Goal: Task Accomplishment & Management: Use online tool/utility

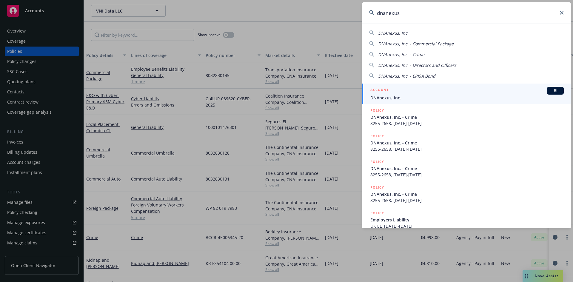
type input "dnanexus"
click at [556, 91] on span "BI" at bounding box center [556, 90] width 12 height 5
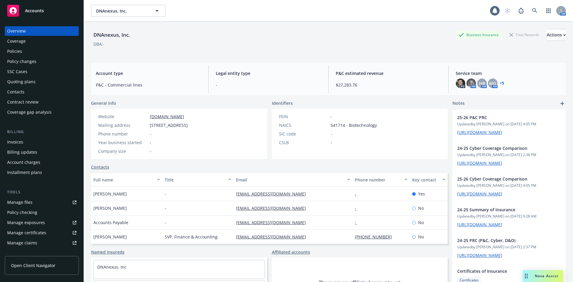
click at [19, 53] on div "Policies" at bounding box center [14, 52] width 15 height 10
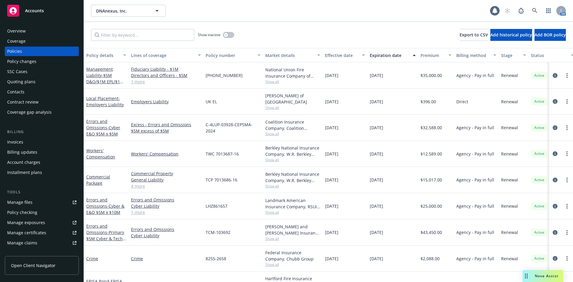
click at [19, 33] on div "Overview" at bounding box center [16, 31] width 19 height 10
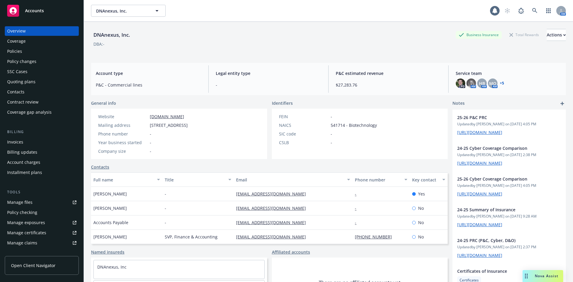
click at [206, 29] on div "DNAnexus, Inc. Business Insurance Total Rewards Actions DBA: -" at bounding box center [328, 40] width 475 height 36
click at [20, 98] on div "Contract review" at bounding box center [22, 102] width 31 height 10
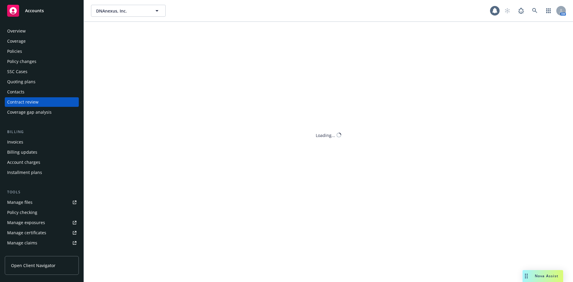
click at [23, 93] on div "Contacts" at bounding box center [15, 92] width 17 height 10
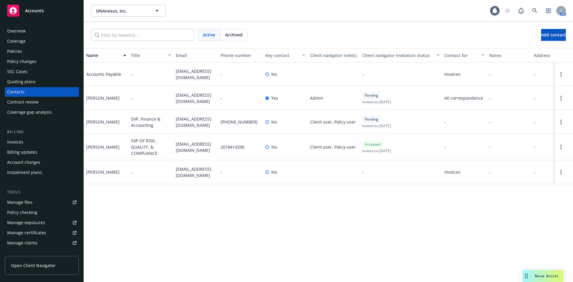
click at [334, 32] on div "Active Archived Add contact" at bounding box center [328, 35] width 475 height 12
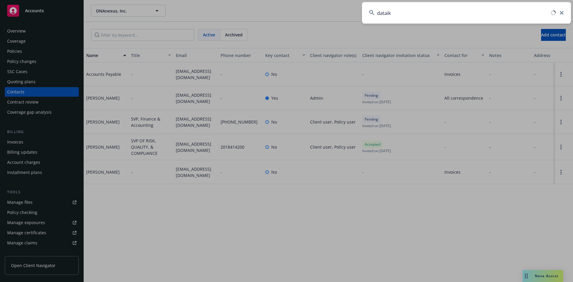
type input "dataiku"
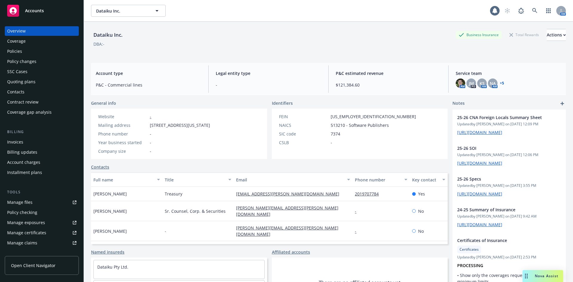
click at [13, 55] on div "Policies" at bounding box center [14, 52] width 15 height 10
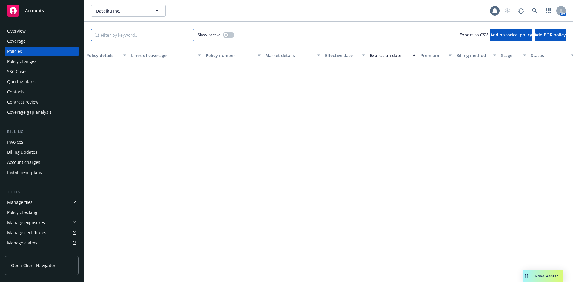
click at [153, 33] on input "Filter by keyword..." at bounding box center [142, 35] width 103 height 12
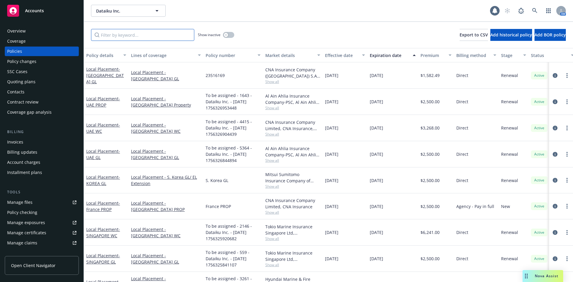
type input "s"
type input "korea"
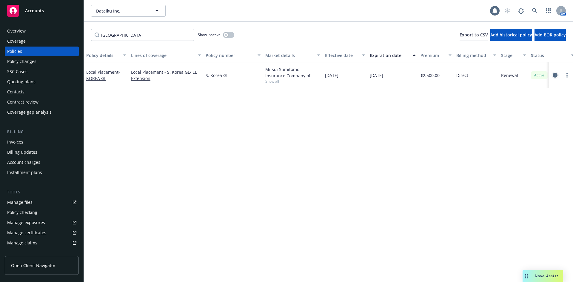
click at [555, 74] on icon "circleInformation" at bounding box center [555, 75] width 5 height 5
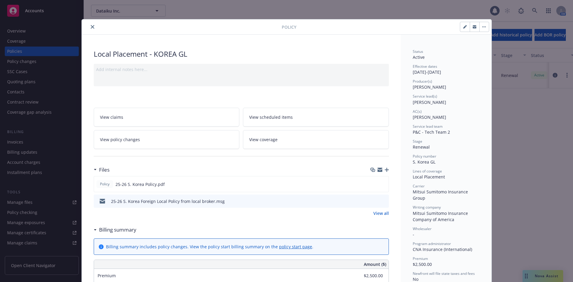
click at [382, 201] on icon "preview file" at bounding box center [383, 201] width 5 height 4
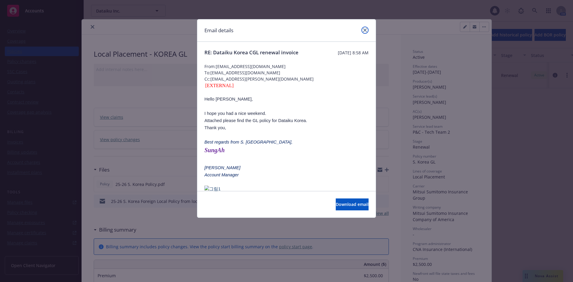
drag, startPoint x: 364, startPoint y: 31, endPoint x: 352, endPoint y: 41, distance: 16.7
click at [364, 31] on icon "close" at bounding box center [365, 30] width 4 height 4
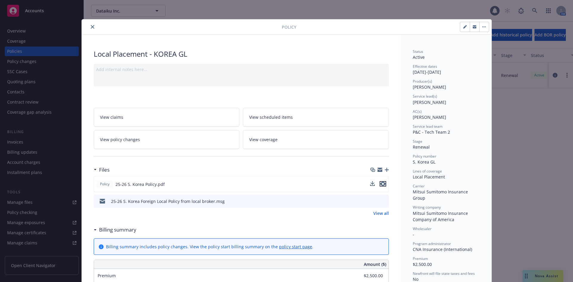
click at [383, 184] on button "preview file" at bounding box center [383, 183] width 7 height 5
click at [91, 27] on icon "close" at bounding box center [93, 27] width 4 height 4
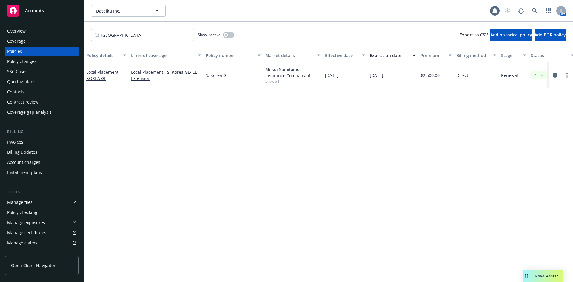
click at [24, 199] on div "Manage files" at bounding box center [19, 203] width 25 height 10
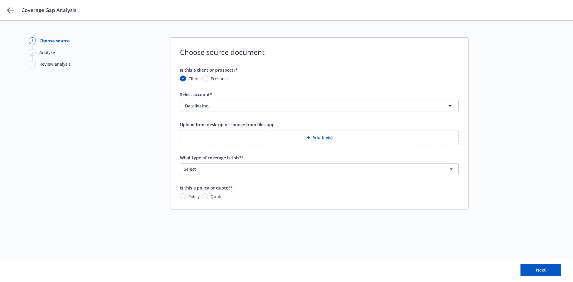
click at [7, 7] on div "Coverage Gap Analysis" at bounding box center [286, 10] width 573 height 20
click at [15, 10] on div "Coverage Gap Analysis" at bounding box center [286, 10] width 573 height 20
click at [5, 11] on div "Coverage Gap Analysis" at bounding box center [286, 10] width 573 height 20
click at [12, 14] on div "Coverage Gap Analysis" at bounding box center [286, 10] width 573 height 20
click at [11, 13] on icon at bounding box center [10, 10] width 7 height 7
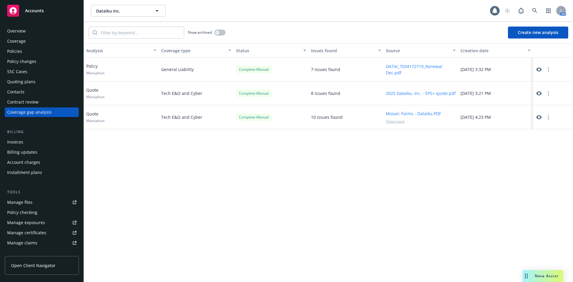
click at [393, 34] on div "Show archived Create new analysis" at bounding box center [328, 32] width 489 height 21
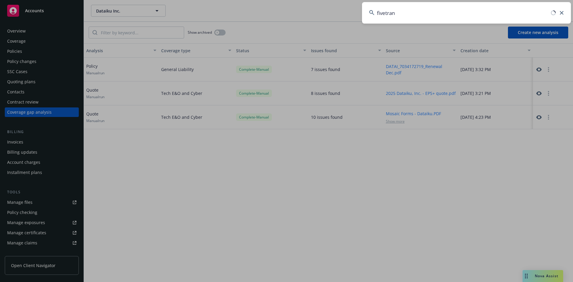
type input "fivetran"
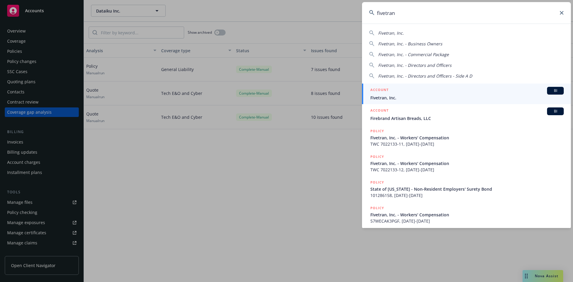
click at [552, 95] on span "Fivetran, Inc." at bounding box center [466, 98] width 193 height 6
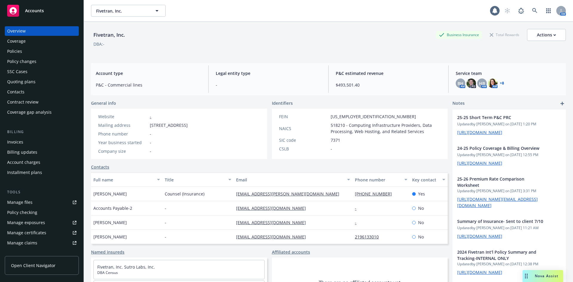
click at [19, 54] on div "Policies" at bounding box center [14, 52] width 15 height 10
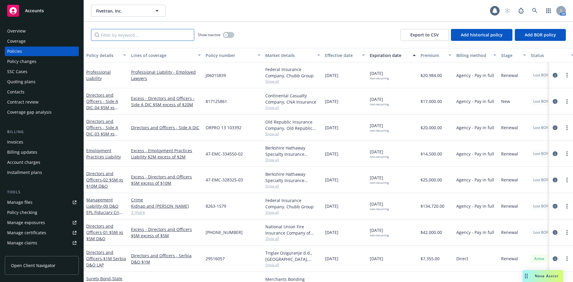
click at [127, 39] on input "Filter by keyword..." at bounding box center [142, 35] width 103 height 12
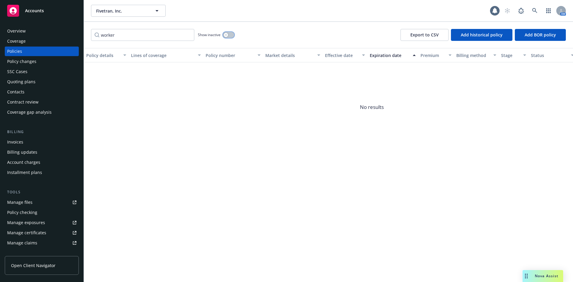
click at [225, 36] on div "button" at bounding box center [226, 35] width 4 height 4
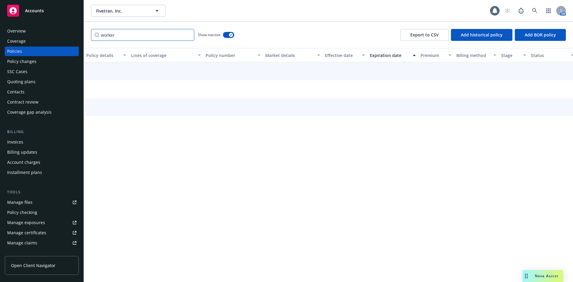
click at [141, 38] on input "worker" at bounding box center [142, 35] width 103 height 12
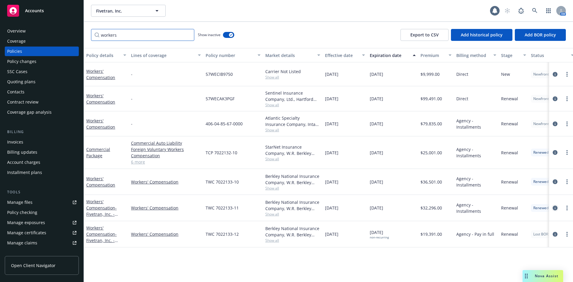
type input "workers"
click at [555, 206] on icon "circleInformation" at bounding box center [555, 208] width 5 height 5
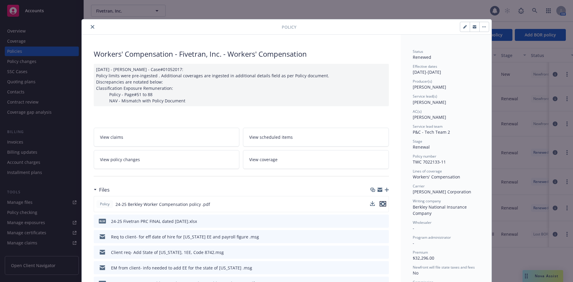
click at [381, 204] on icon "preview file" at bounding box center [382, 204] width 5 height 4
drag, startPoint x: 90, startPoint y: 26, endPoint x: 82, endPoint y: 37, distance: 13.5
click at [91, 26] on icon "close" at bounding box center [93, 27] width 4 height 4
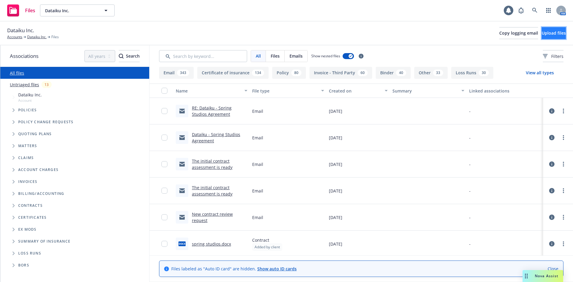
click at [149, 34] on span "Upload files" at bounding box center [554, 33] width 24 height 6
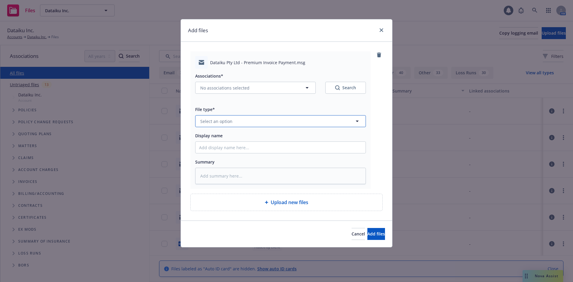
click at [149, 34] on span "Select an option" at bounding box center [216, 121] width 32 height 6
type input "audi"
click at [149, 34] on span "Audits" at bounding box center [207, 138] width 13 height 6
click at [149, 34] on input "Display name" at bounding box center [281, 147] width 170 height 11
type textarea "x"
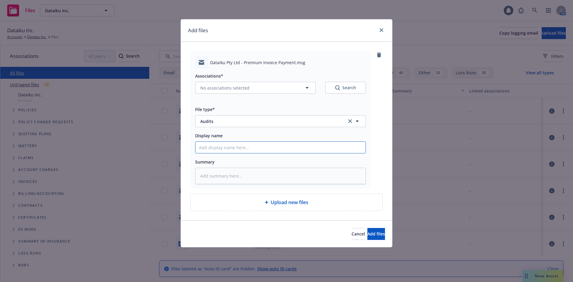
type input "L"
type textarea "x"
type input "Lo"
type textarea "x"
type input "Loca"
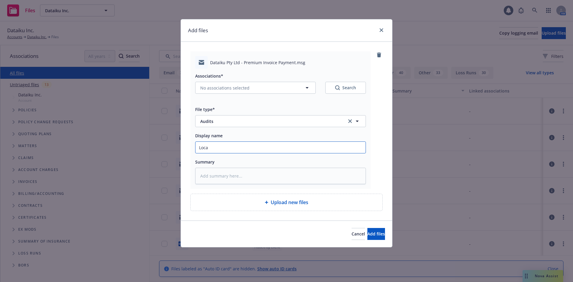
type textarea "x"
type input "Local"
type textarea "x"
type input "Local"
type textarea "x"
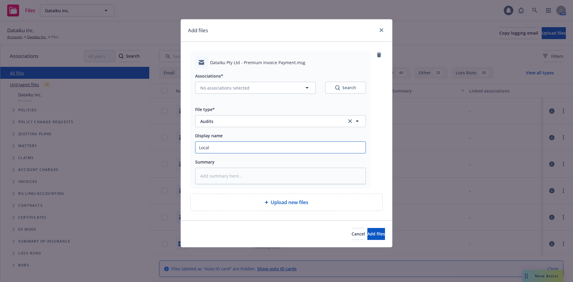
type input "Local A"
type textarea "x"
type input "Local Au"
type textarea "x"
type input "Local Aus"
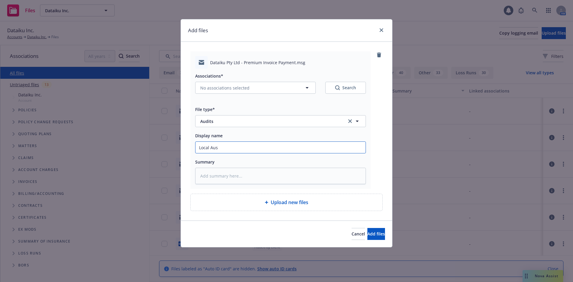
type textarea "x"
type input "Local Aust"
type textarea "x"
type input "Local Austra"
type textarea "x"
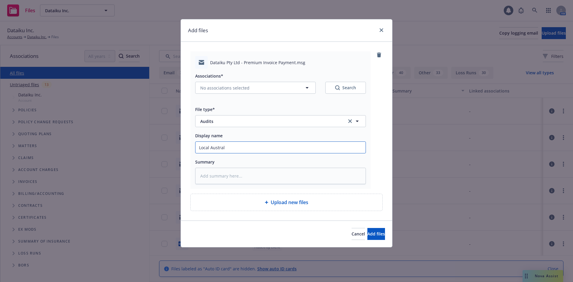
type input "Local Australi"
type textarea "x"
type input "Local Australia"
type textarea "x"
type input "Local Australia"
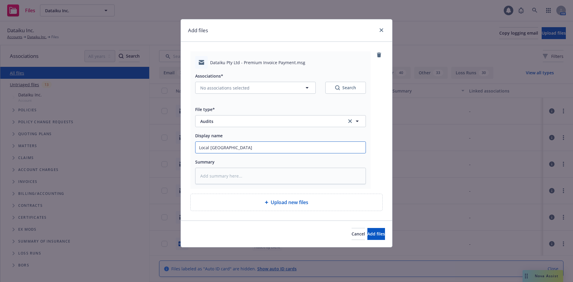
type textarea "x"
type input "Local Australia W"
type textarea "x"
type input "Local Australia WC"
type textarea "x"
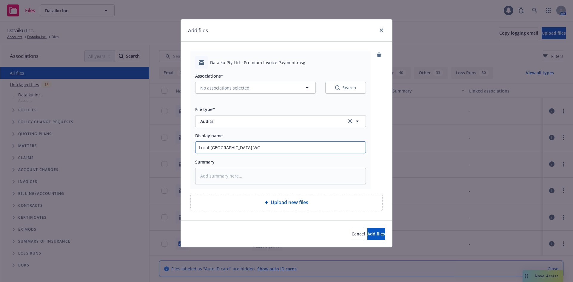
type input "Local Australia WC"
type textarea "x"
type input "Local Australia WC A"
type textarea "x"
type input "Local Australia WC Au"
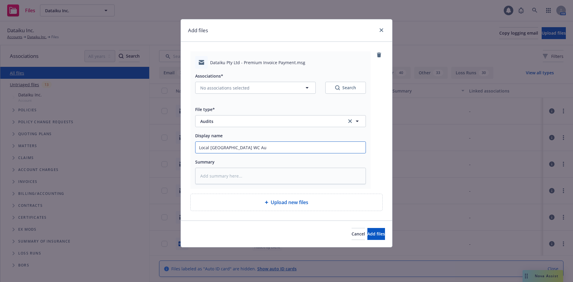
type textarea "x"
type input "Local Australia WC Aud"
type textarea "x"
type input "Local Australia WC Audi"
type textarea "x"
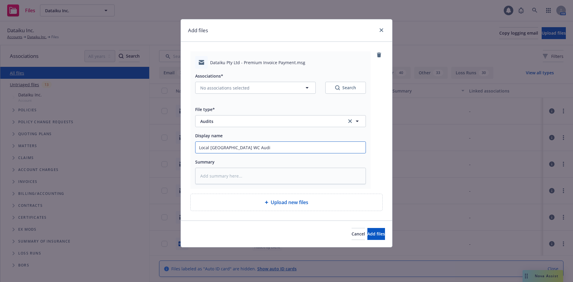
type input "Local Australia WC Audit"
type textarea "x"
type input "Local Australia WC Audit"
type textarea "x"
type input "Local Australia WC Audit (N"
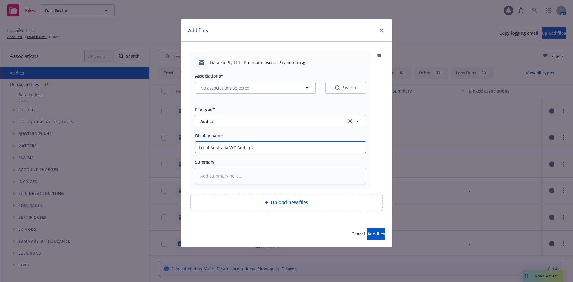
type textarea "x"
type input "Local Australia WC Audit (Non"
type textarea "x"
type input "Local Australia WC Audit (Non-0"
type textarea "x"
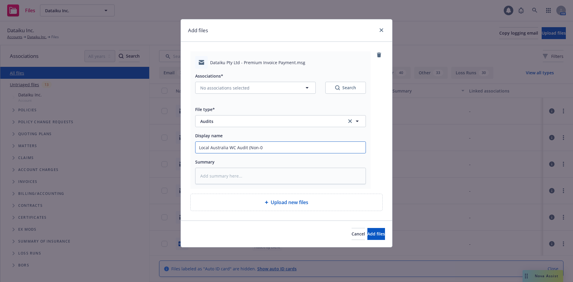
type input "Local Australia WC Audit (Non-"
type textarea "x"
type input "Local Australia WC Audit (Non-N"
type textarea "x"
type input "Local Australia WC Audit (Non-New"
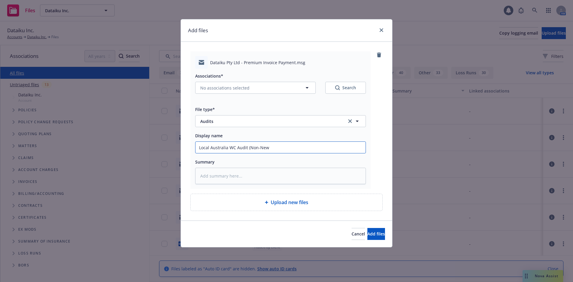
type textarea "x"
type input "Local Australia WC Audit (Non-Newf"
type textarea "x"
type input "Local Australia WC Audit (Non-Newfro"
type textarea "x"
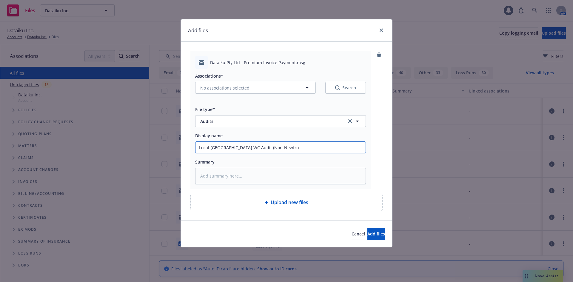
type input "Local Australia WC Audit (Non-Newfron"
type textarea "x"
type input "Local Australia WC Audit (Non-Newfront"
type textarea "x"
type input "Local Australia WC Audit (Non-Newfront)"
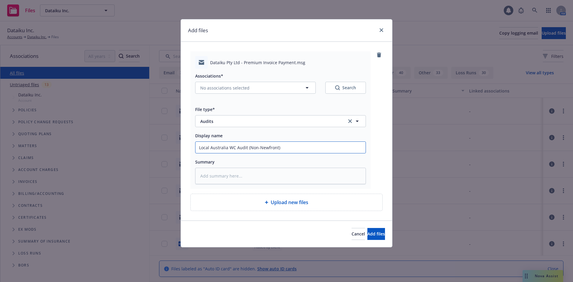
type textarea "x"
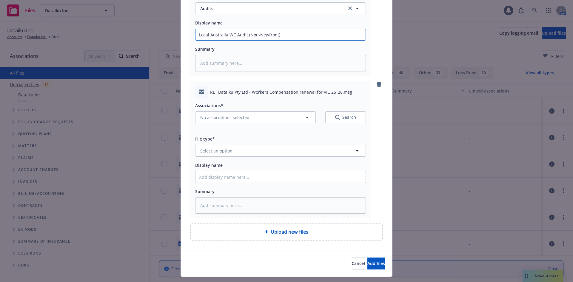
scroll to position [127, 0]
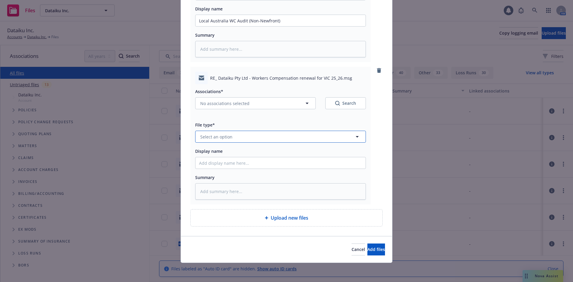
drag, startPoint x: 226, startPoint y: 133, endPoint x: 226, endPoint y: 141, distance: 8.7
click at [149, 34] on button "Select an option" at bounding box center [280, 137] width 171 height 12
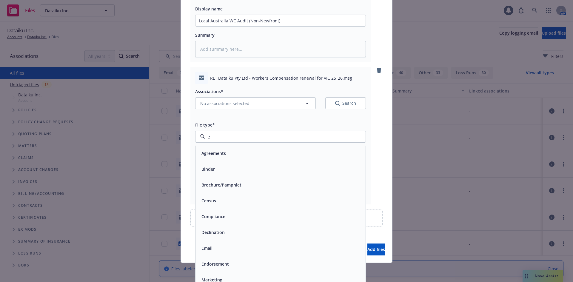
type input "em"
click at [149, 34] on div "Email" at bounding box center [206, 169] width 15 height 9
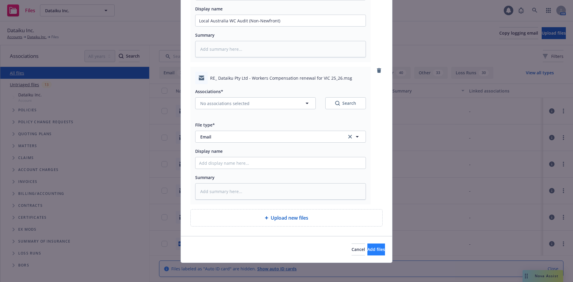
drag, startPoint x: 355, startPoint y: 241, endPoint x: 362, endPoint y: 247, distance: 9.3
click at [149, 34] on div "Cancel Add files" at bounding box center [286, 249] width 211 height 27
click at [149, 20] on div "Add files Dataiku Pty Ltd - Premium Invoice Payment.msg Associations* No associ…" at bounding box center [286, 141] width 573 height 282
click at [149, 34] on div "Cancel Add files" at bounding box center [286, 249] width 211 height 27
click at [149, 34] on button "Add files" at bounding box center [376, 250] width 18 height 12
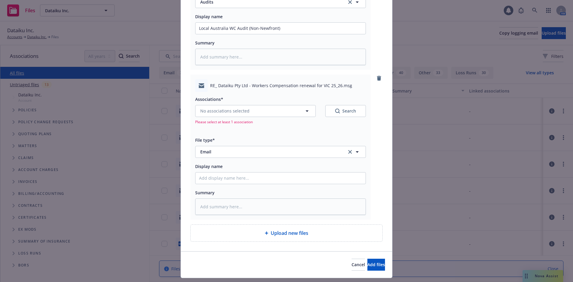
scroll to position [135, 0]
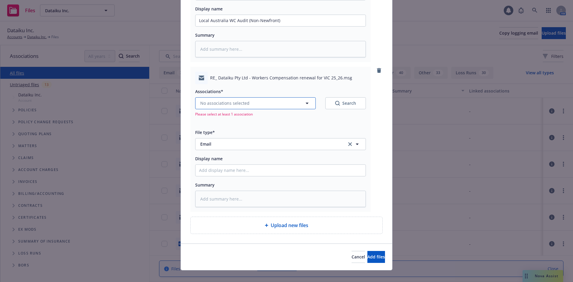
click at [149, 34] on button "No associations selected" at bounding box center [255, 103] width 121 height 12
type textarea "x"
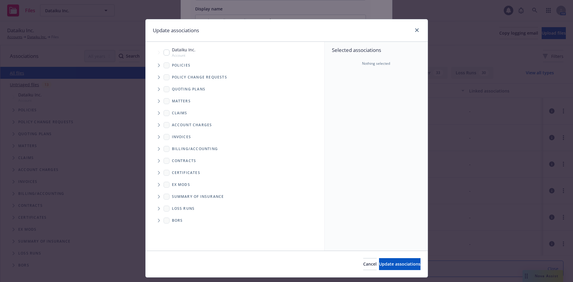
click at [149, 34] on input "Tree Example" at bounding box center [167, 53] width 6 height 6
checkbox input "true"
drag, startPoint x: 380, startPoint y: 268, endPoint x: 383, endPoint y: 261, distance: 7.3
click at [149, 34] on button "Update associations" at bounding box center [399, 264] width 41 height 12
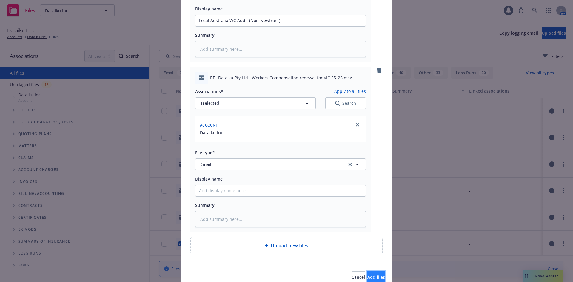
click at [149, 34] on span "Add files" at bounding box center [376, 277] width 18 height 6
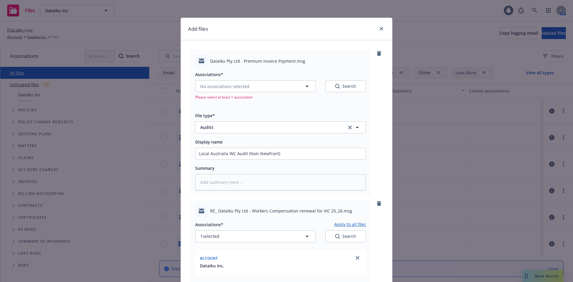
scroll to position [0, 0]
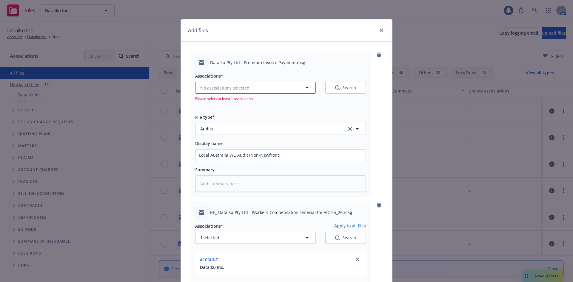
click at [149, 34] on button "No associations selected" at bounding box center [255, 88] width 121 height 12
type textarea "x"
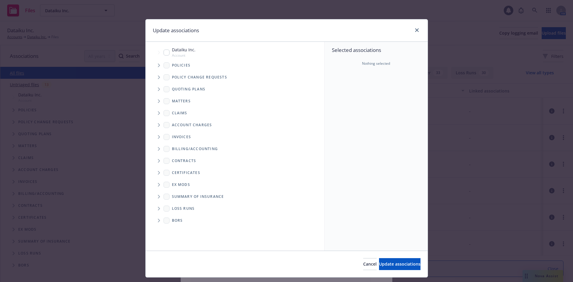
click at [149, 34] on input "Tree Example" at bounding box center [167, 53] width 6 height 6
checkbox input "true"
click at [149, 34] on span "Update associations" at bounding box center [399, 264] width 41 height 6
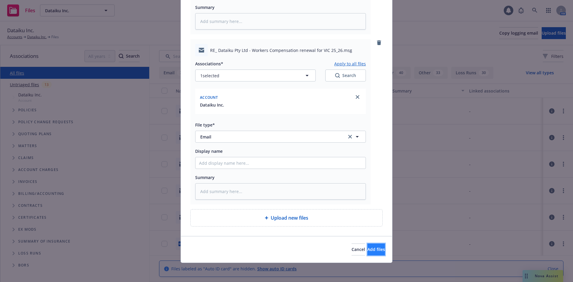
click at [149, 34] on span "Add files" at bounding box center [376, 250] width 18 height 6
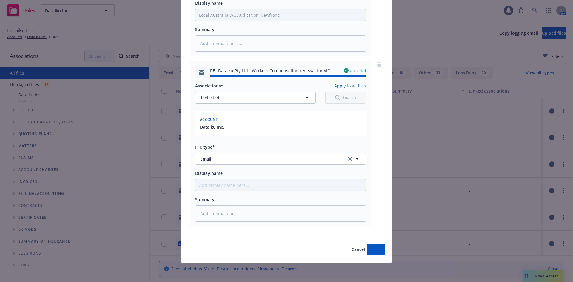
type textarea "x"
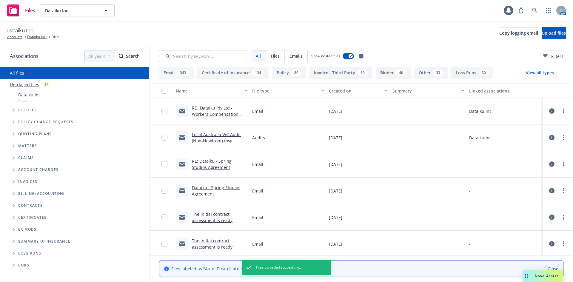
click at [149, 34] on div "Dataiku Inc. Accounts Dataiku Inc. Files Copy logging email Upload files" at bounding box center [286, 33] width 559 height 13
click at [35, 34] on link "Dataiku Inc." at bounding box center [36, 36] width 19 height 5
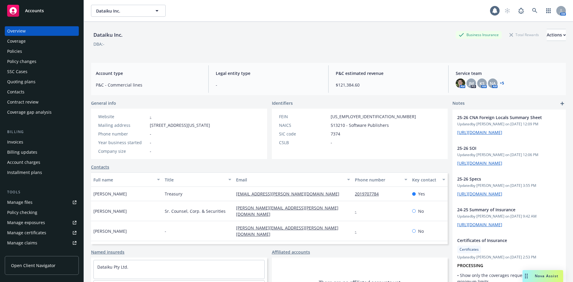
scroll to position [127, 0]
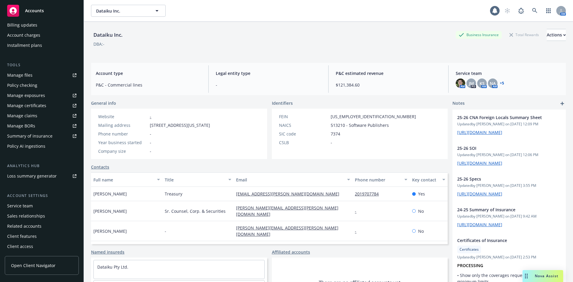
click at [35, 263] on span "Open Client Navigator" at bounding box center [33, 265] width 44 height 6
drag, startPoint x: 255, startPoint y: 31, endPoint x: 259, endPoint y: 31, distance: 3.9
click at [256, 31] on div "Dataiku Inc. Business Insurance Total Rewards Actions" at bounding box center [328, 35] width 475 height 12
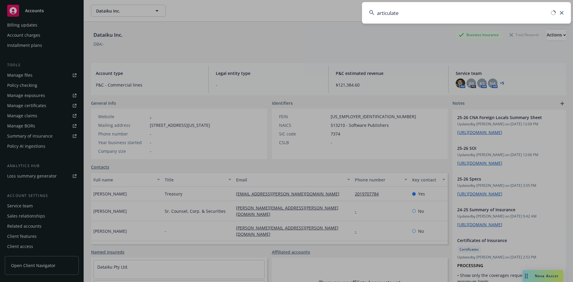
type input "articulate"
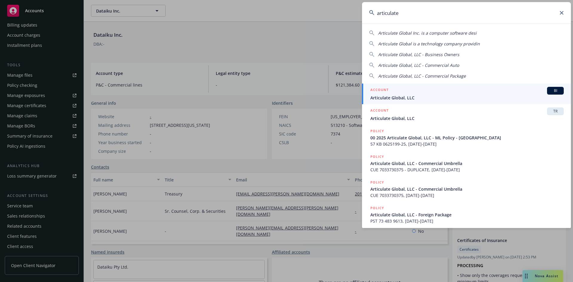
click at [550, 92] on span "BI" at bounding box center [556, 90] width 12 height 5
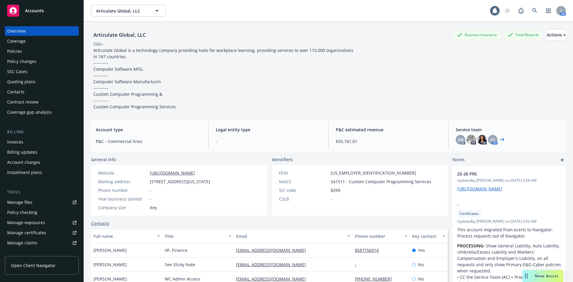
click at [15, 54] on div "Policies" at bounding box center [14, 52] width 15 height 10
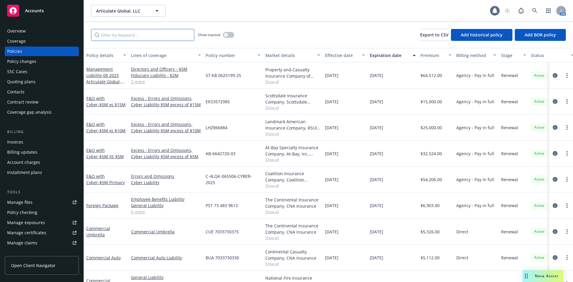
click at [111, 32] on input "Filter by keyword..." at bounding box center [142, 35] width 103 height 12
paste input "91988031"
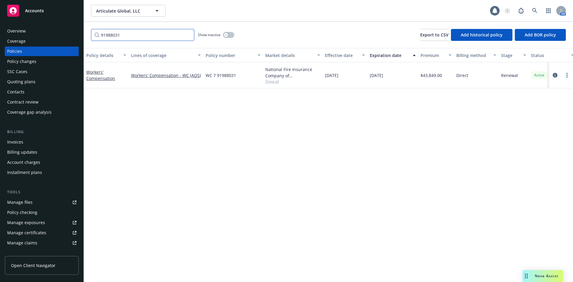
type input "91988031"
click at [282, 127] on div "Policy details Lines of coverage Policy number Market details Effective date Ex…" at bounding box center [328, 165] width 489 height 234
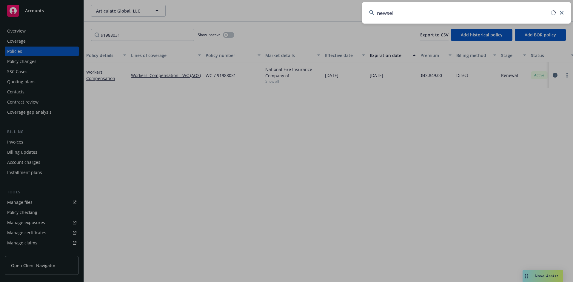
type input "newsela"
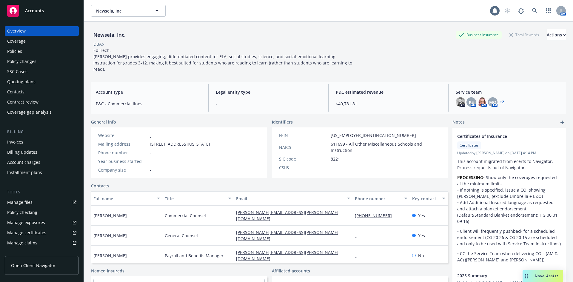
click at [260, 30] on div "Newsela, Inc. Business Insurance Total Rewards Actions" at bounding box center [328, 35] width 475 height 12
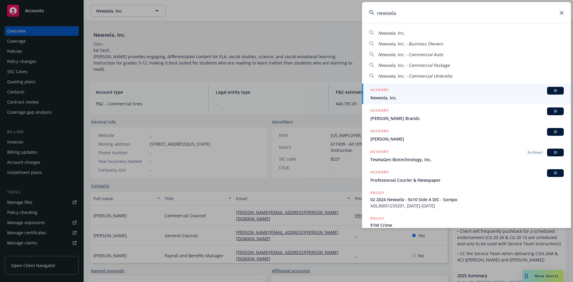
type input "newsela"
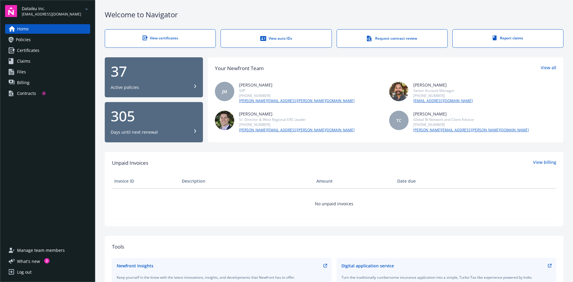
click at [19, 38] on span "Policies" at bounding box center [23, 40] width 15 height 10
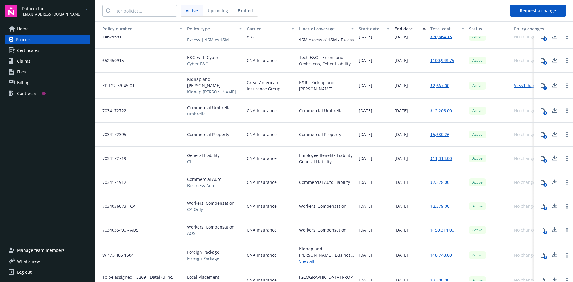
scroll to position [645, 0]
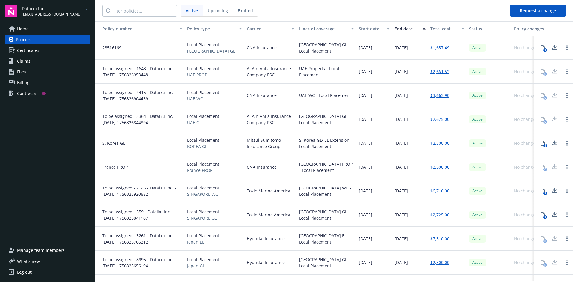
drag, startPoint x: 311, startPoint y: 6, endPoint x: 322, endPoint y: 9, distance: 11.3
click at [315, 6] on nav "Active Upcoming Expired" at bounding box center [300, 10] width 410 height 21
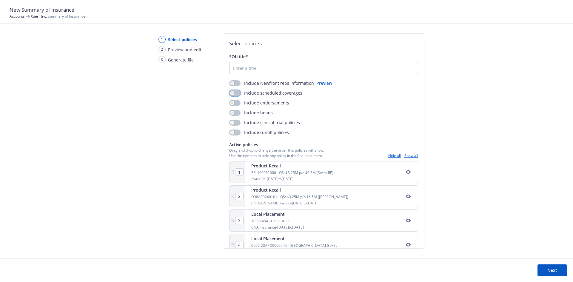
click at [233, 93] on div "button" at bounding box center [232, 93] width 4 height 4
click at [233, 100] on div "Include Newfront reps information Preview Include scheduled coverages Include e…" at bounding box center [323, 108] width 189 height 56
click at [233, 101] on button "button" at bounding box center [234, 103] width 11 height 6
click at [548, 270] on button "Next" at bounding box center [553, 270] width 30 height 12
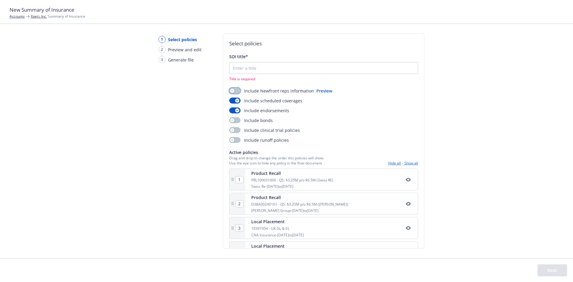
click at [231, 91] on icon "button" at bounding box center [232, 91] width 2 height 2
click at [247, 66] on input "SOI title*" at bounding box center [324, 67] width 188 height 11
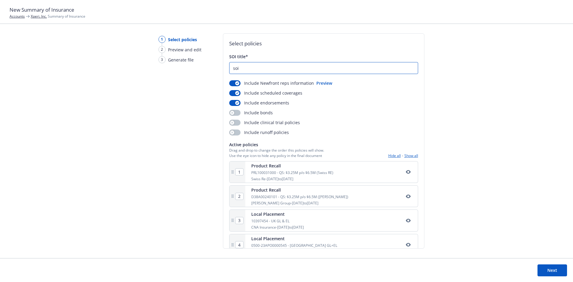
type input "soi"
click at [554, 270] on button "Next" at bounding box center [553, 270] width 30 height 12
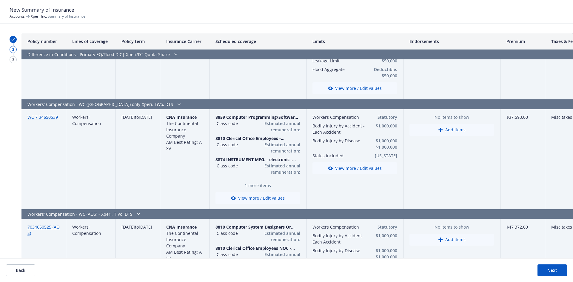
scroll to position [1811, 0]
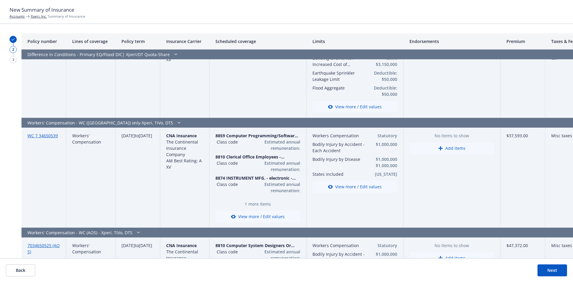
click at [447, 142] on button "Add items" at bounding box center [452, 148] width 85 height 12
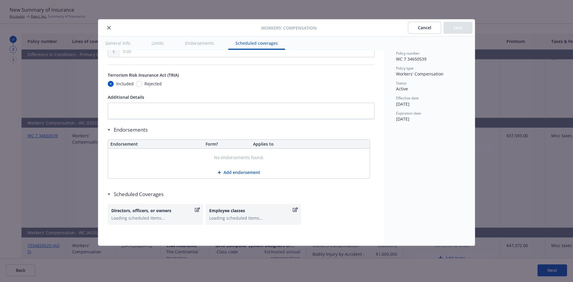
scroll to position [542, 0]
click at [243, 172] on button "Add endorsement" at bounding box center [239, 172] width 262 height 12
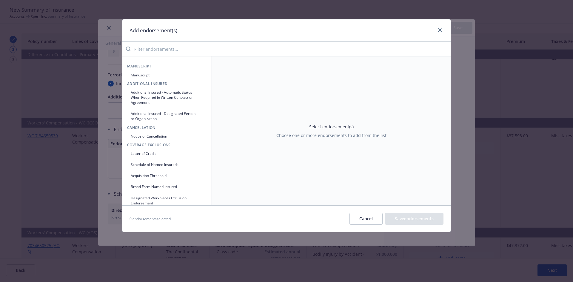
click at [185, 50] on input "search" at bounding box center [291, 49] width 320 height 12
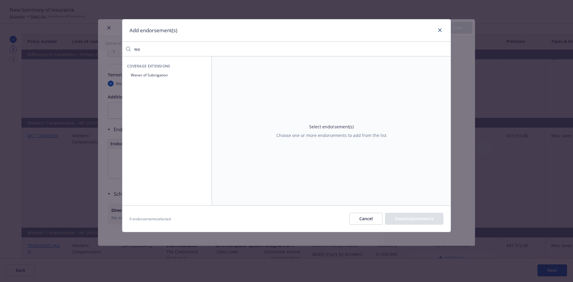
type input "wa"
click at [160, 73] on button "Waiver of Subrogation" at bounding box center [167, 75] width 80 height 10
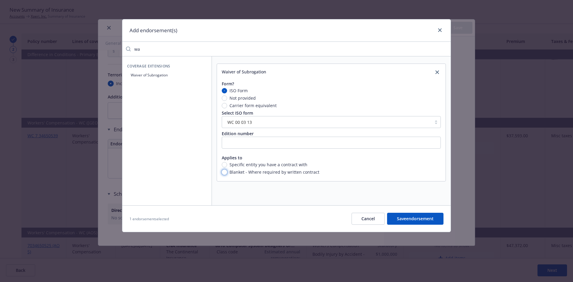
click at [223, 173] on input "Blanket - Where required by written contract" at bounding box center [224, 172] width 5 height 5
radio input "true"
click at [419, 220] on button "Save endorsement" at bounding box center [415, 219] width 56 height 12
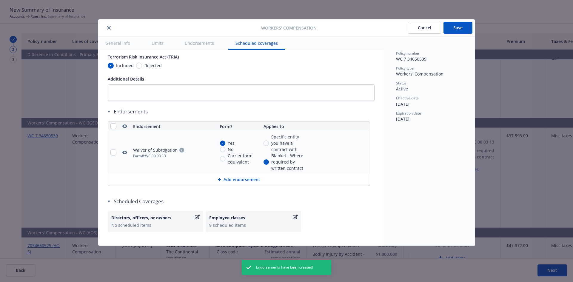
scroll to position [568, 0]
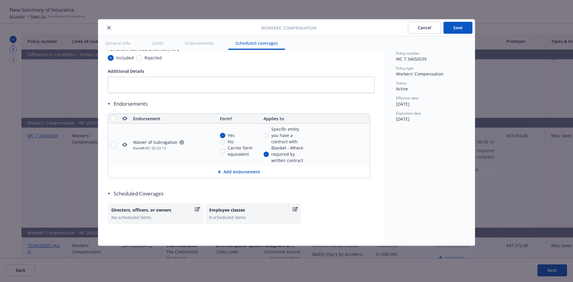
click at [458, 30] on button "Save" at bounding box center [458, 28] width 29 height 12
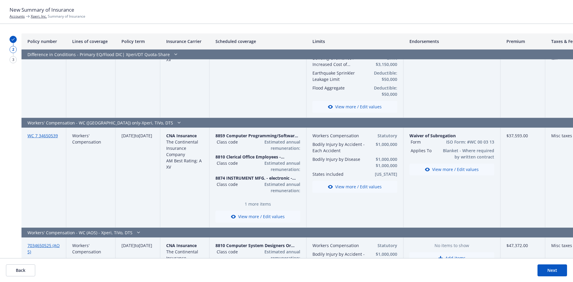
click at [41, 17] on link "Xperi, Inc." at bounding box center [39, 16] width 16 height 5
